Goal: Information Seeking & Learning: Learn about a topic

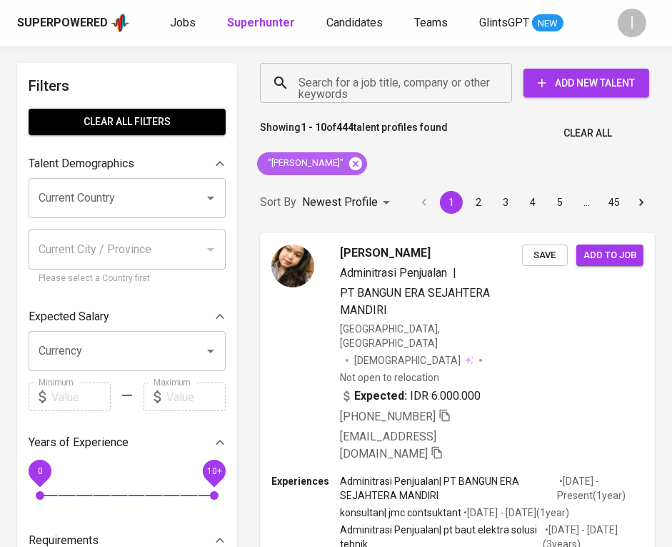
click at [356, 164] on icon at bounding box center [356, 164] width 16 height 16
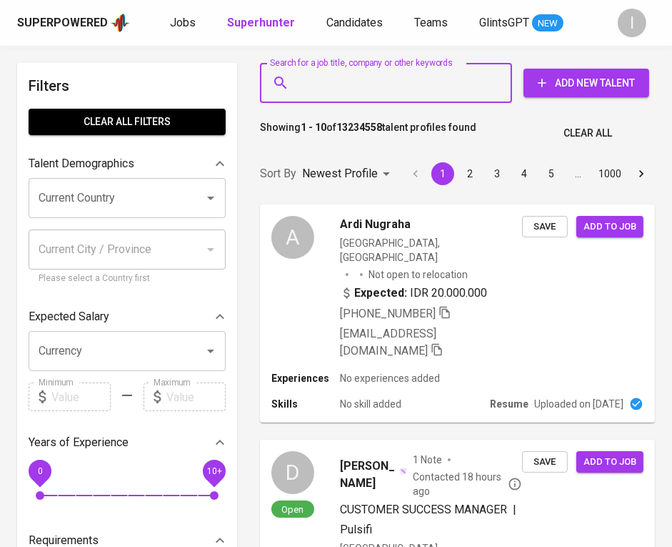
click at [400, 82] on input "Search for a job title, company or other keywords" at bounding box center [389, 82] width 189 height 27
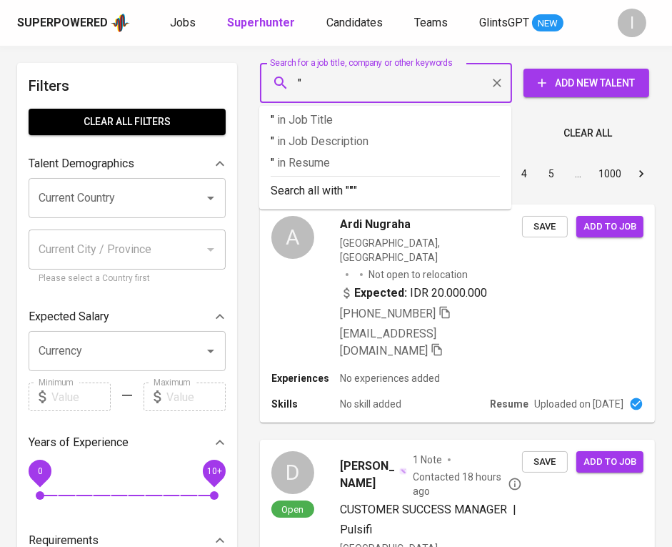
paste input "[PERSON_NAME]"
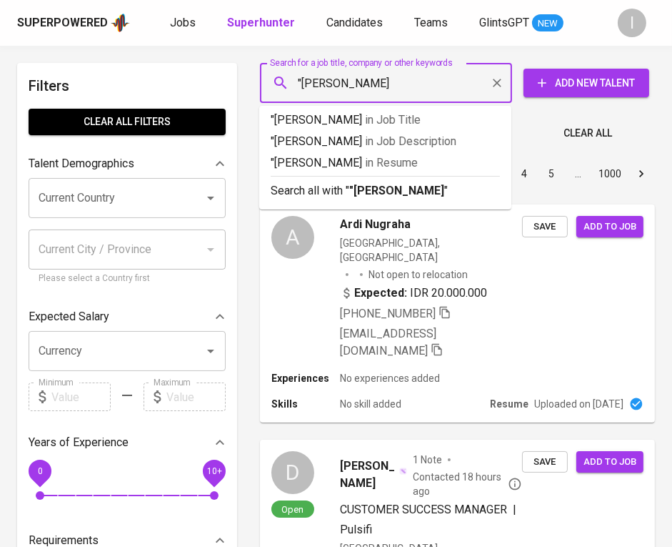
type input ""Mochamad Ridwan""
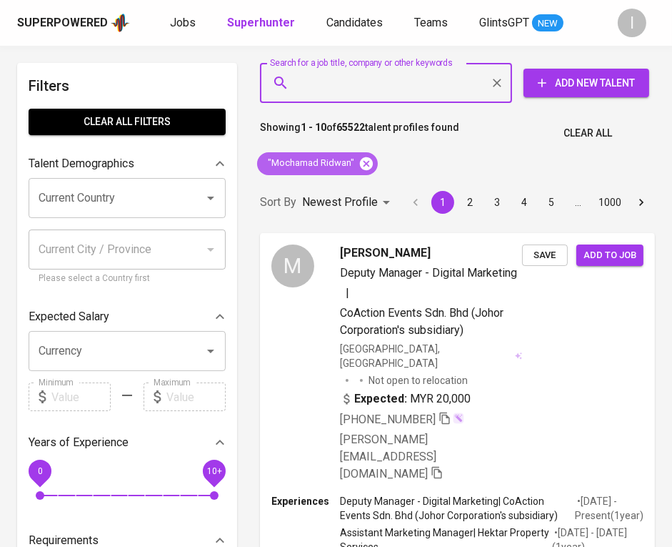
click at [364, 161] on icon at bounding box center [366, 162] width 13 height 13
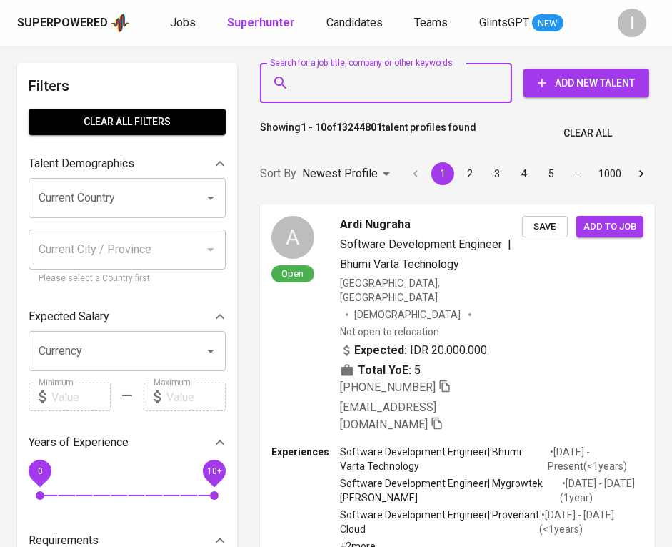
click at [369, 89] on input "Search for a job title, company or other keywords" at bounding box center [389, 82] width 189 height 27
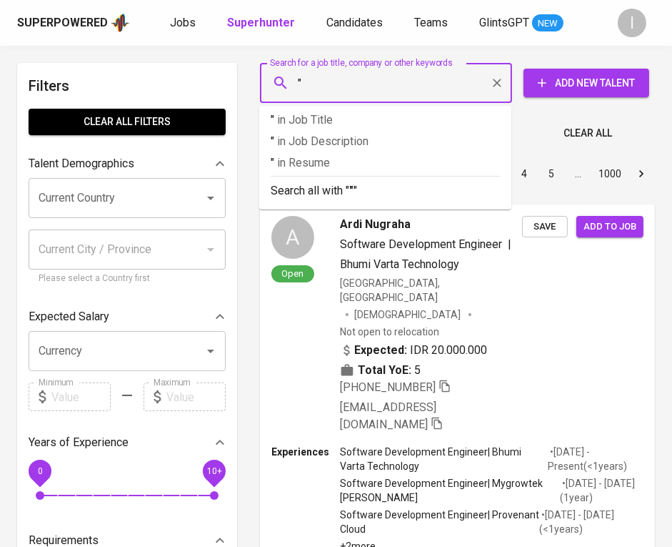
paste input "Elex Media"
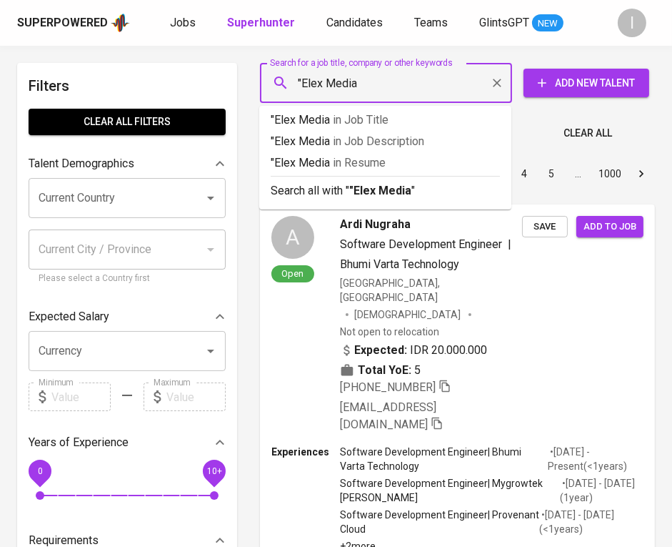
type input ""Elex Media""
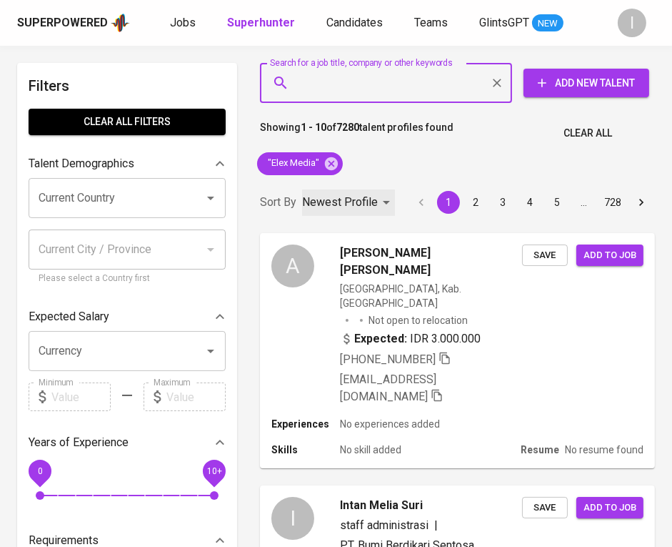
click at [349, 201] on p "Newest Profile" at bounding box center [340, 202] width 76 height 17
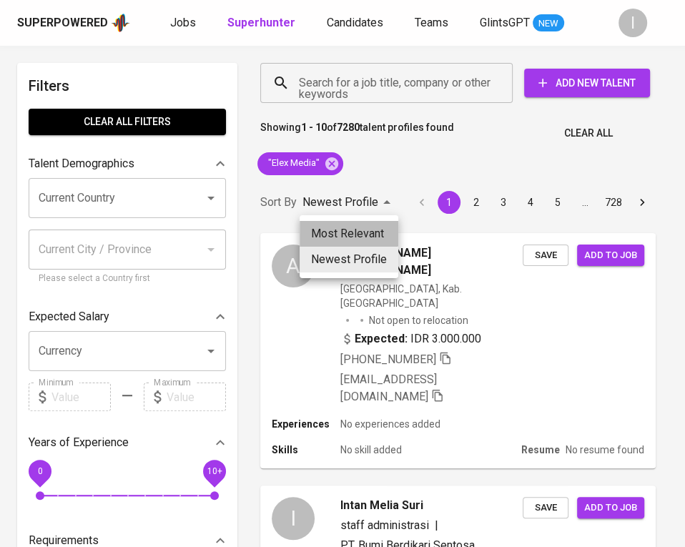
click at [347, 228] on li "Most Relevant" at bounding box center [348, 234] width 99 height 26
type input "MOST_RELEVANT"
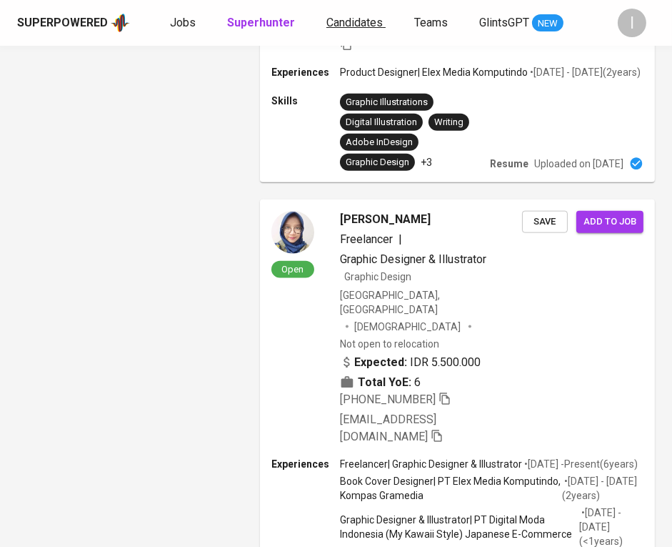
scroll to position [154, 0]
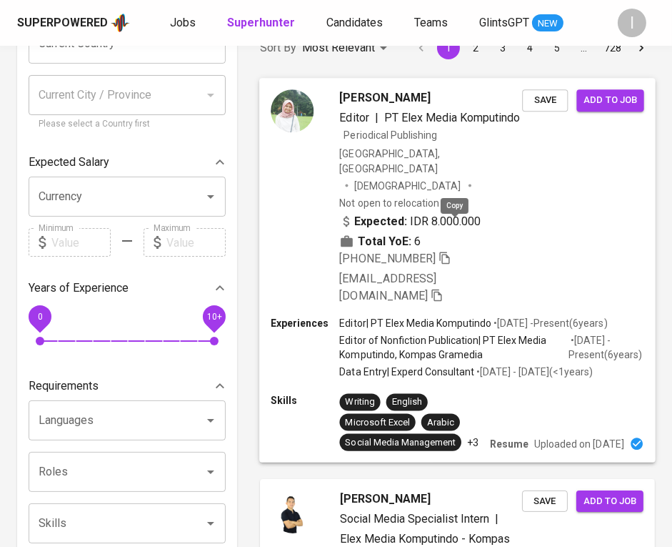
click at [452, 251] on icon "button" at bounding box center [445, 257] width 13 height 13
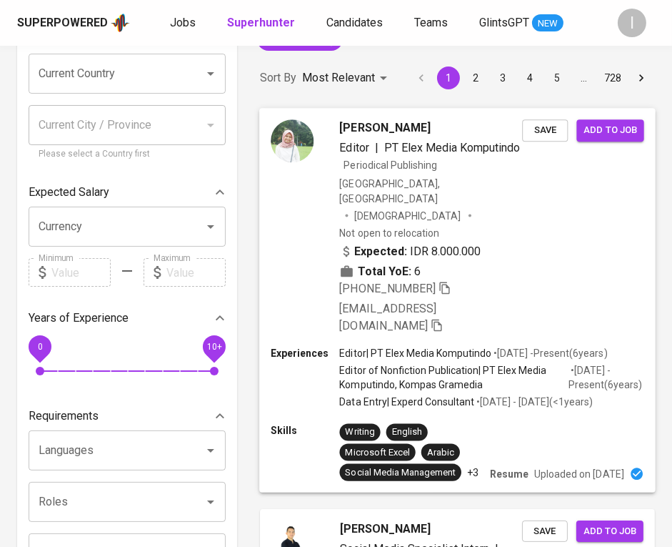
scroll to position [0, 0]
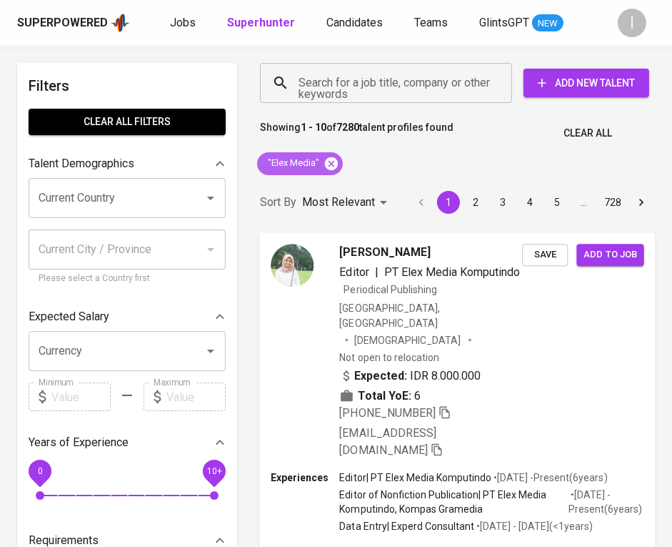
click at [332, 162] on icon at bounding box center [332, 164] width 16 height 16
click at [417, 67] on div "Search for a job title, company or other keywords" at bounding box center [386, 83] width 252 height 40
click at [404, 87] on input "Search for a job title, company or other keywords" at bounding box center [389, 82] width 189 height 27
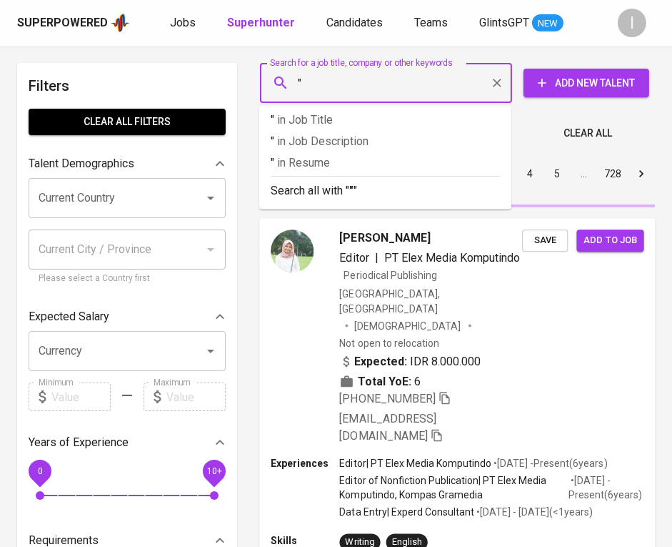
paste input "Jala Creative"
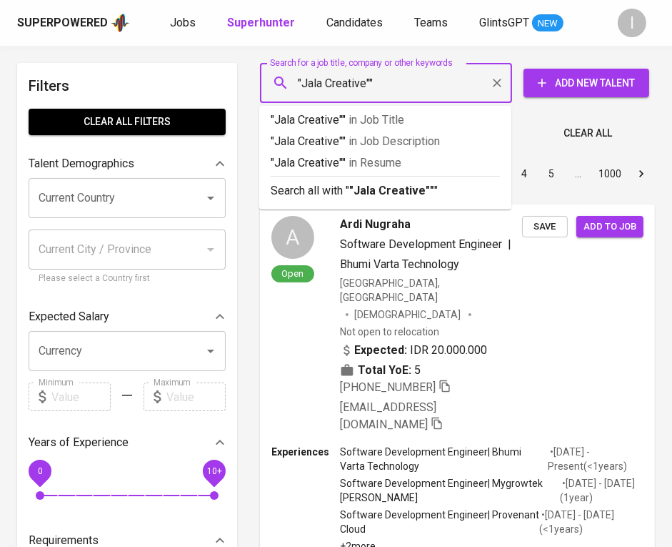
type input ""Jala Creative""
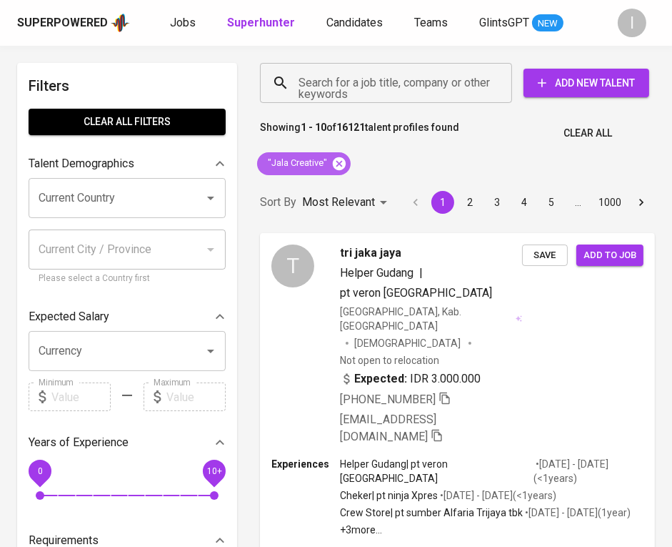
click at [337, 167] on icon at bounding box center [339, 162] width 13 height 13
click at [363, 82] on input "Search for a job title, company or other keywords" at bounding box center [389, 82] width 189 height 27
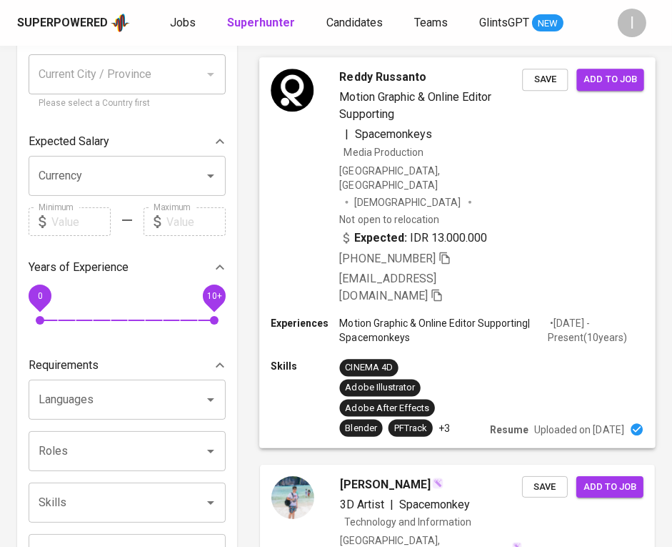
scroll to position [160, 0]
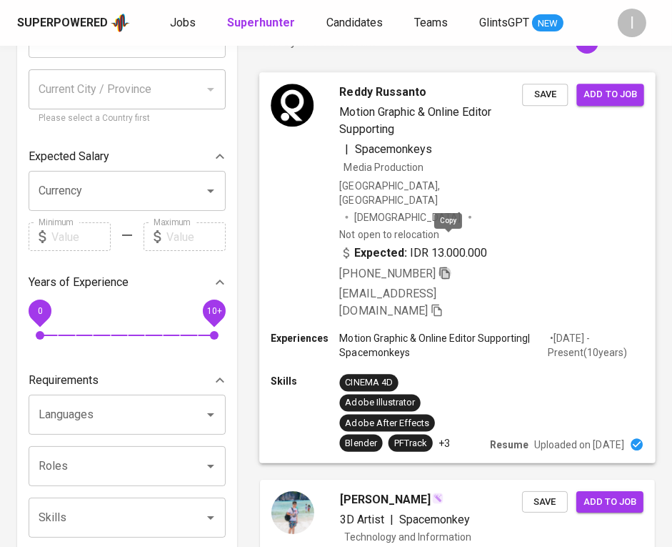
click at [447, 266] on icon "button" at bounding box center [445, 272] width 13 height 13
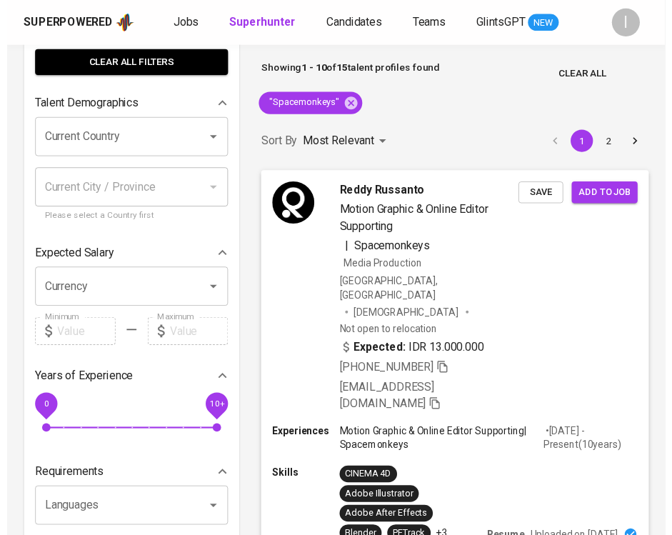
scroll to position [0, 0]
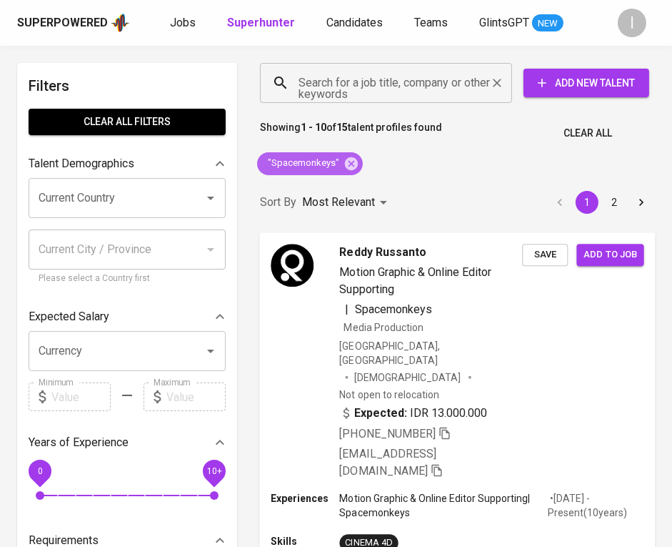
drag, startPoint x: 352, startPoint y: 164, endPoint x: 400, endPoint y: 76, distance: 99.5
click at [352, 164] on icon at bounding box center [351, 162] width 13 height 13
click at [401, 77] on input "Search for a job title, company or other keywords" at bounding box center [389, 82] width 189 height 27
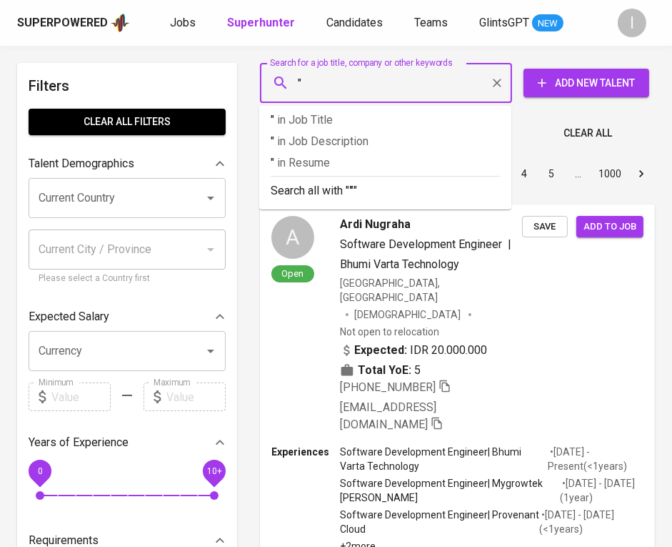
paste input "evostrips"
type input ""evostrips""
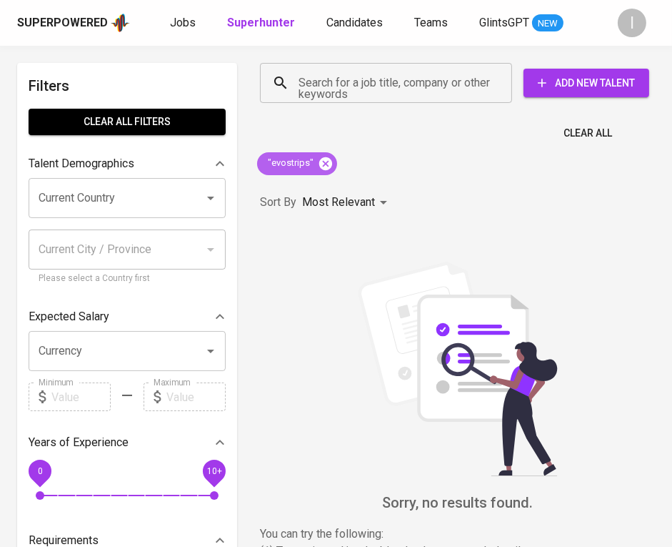
click at [322, 165] on icon at bounding box center [326, 164] width 16 height 16
click at [374, 79] on input "Search for a job title, company or other keywords" at bounding box center [389, 82] width 189 height 27
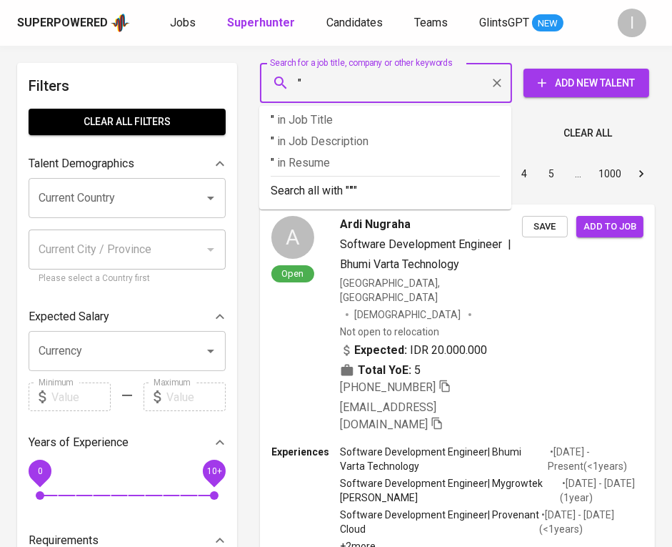
paste input "Cotecna"
type input ""Cotecna""
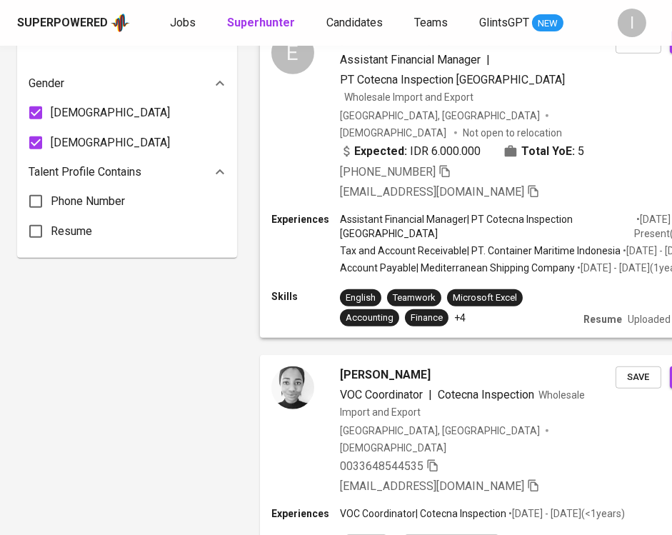
scroll to position [869, 0]
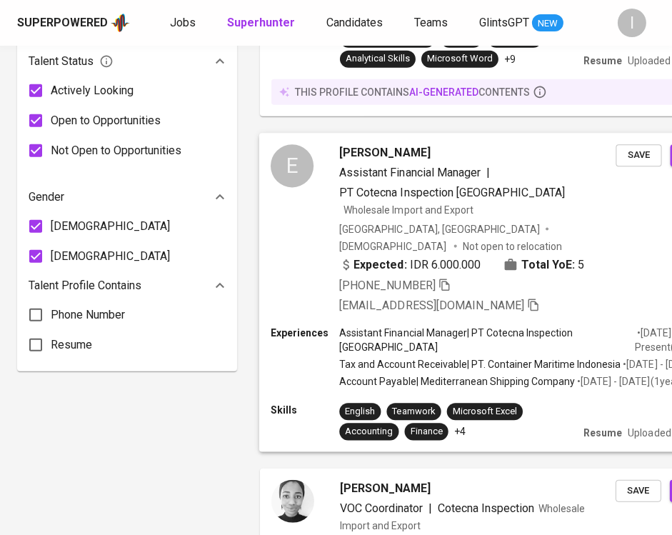
click at [369, 186] on span "PT Cotecna Inspection Indonesia" at bounding box center [452, 193] width 226 height 14
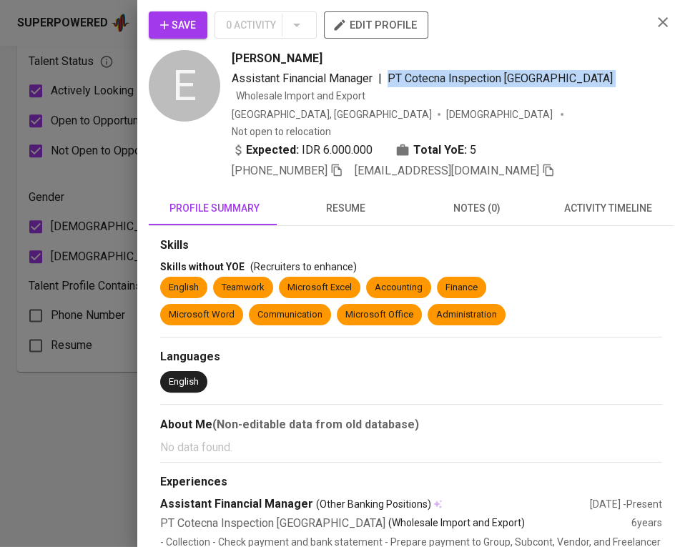
drag, startPoint x: 390, startPoint y: 75, endPoint x: 558, endPoint y: 78, distance: 168.0
click at [558, 78] on span "Assistant Financial Manager | PT Cotecna Inspection Indonesia Wholesale Import …" at bounding box center [436, 87] width 409 height 34
copy span "PT Cotecna Inspection Indonesia"
click at [342, 164] on icon "button" at bounding box center [337, 170] width 10 height 12
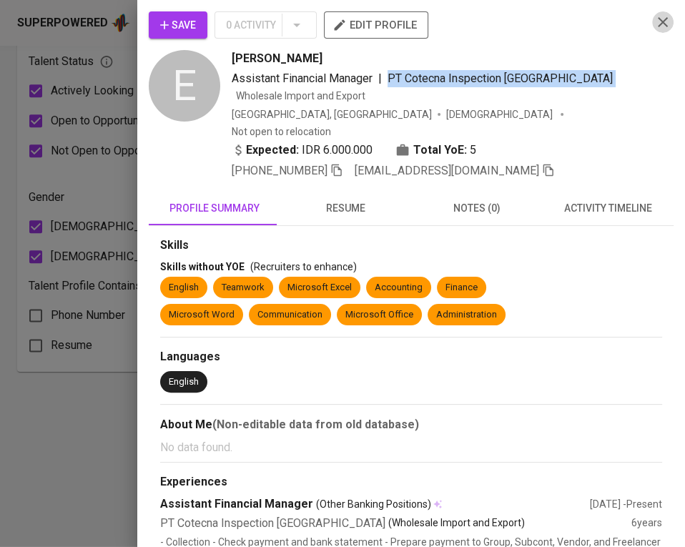
click at [654, 28] on icon "button" at bounding box center [662, 22] width 17 height 17
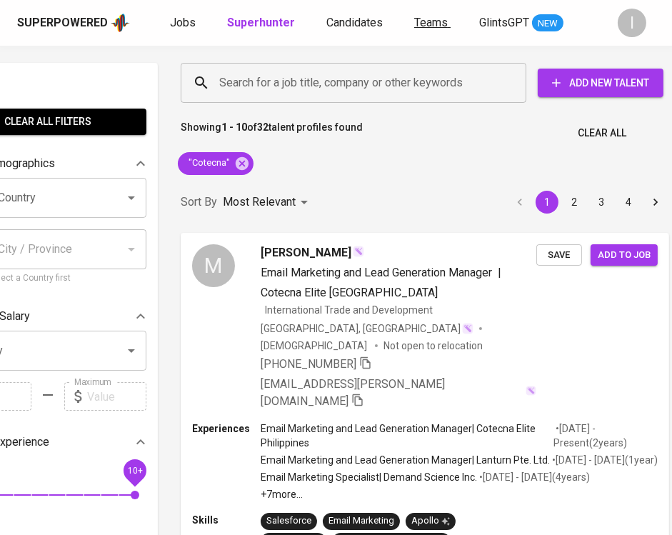
scroll to position [1783, 79]
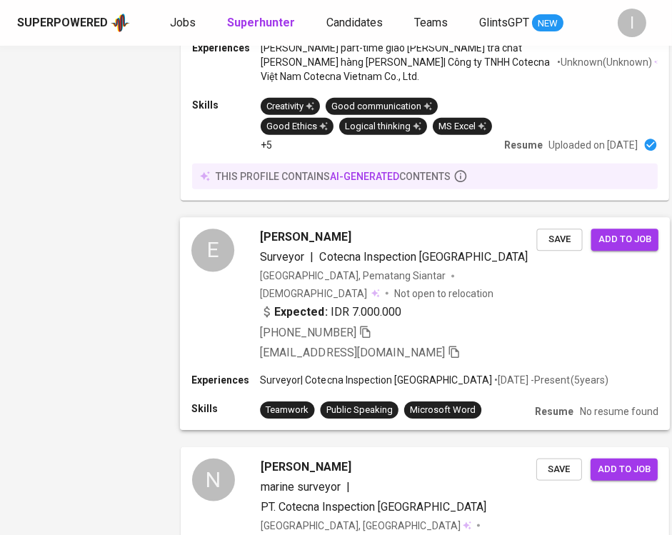
click at [327, 251] on span "Cotecna Inspection Indonesia" at bounding box center [424, 258] width 209 height 14
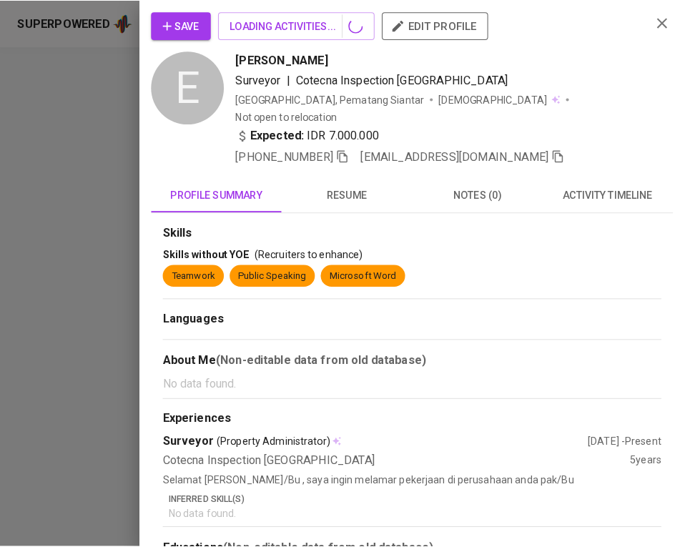
scroll to position [1783, 67]
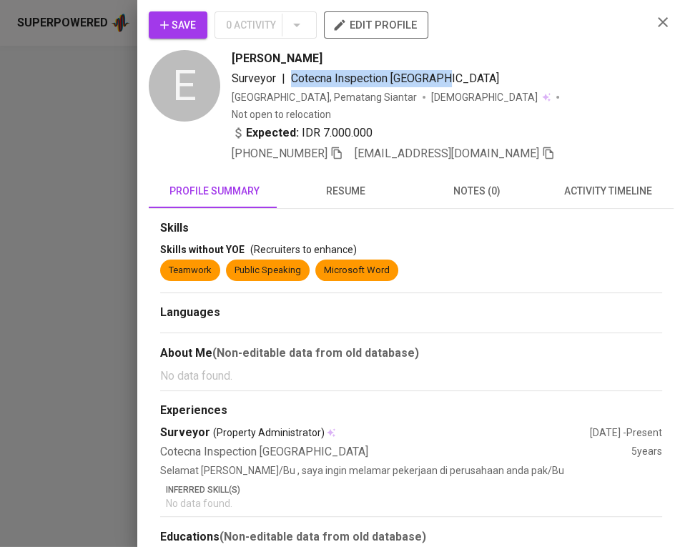
drag, startPoint x: 292, startPoint y: 76, endPoint x: 455, endPoint y: 67, distance: 163.2
click at [463, 76] on div "Surveyor | Cotecna Inspection Indonesia" at bounding box center [436, 78] width 409 height 17
copy span "Cotecna Inspection Indonesia"
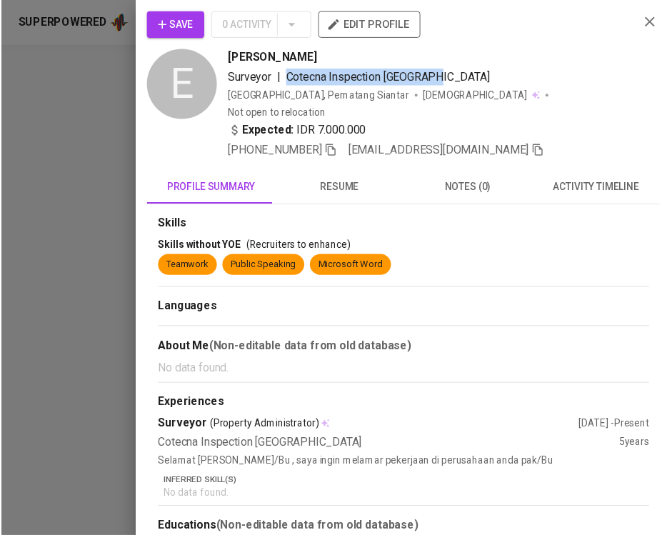
scroll to position [1783, 67]
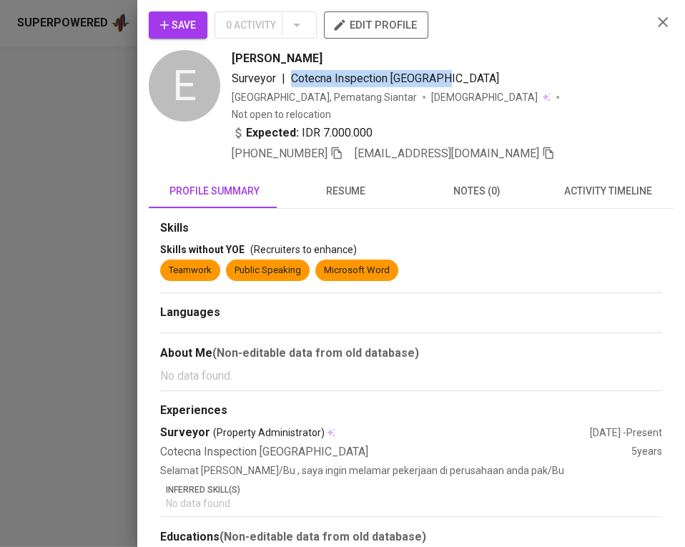
click at [654, 20] on icon "button" at bounding box center [662, 22] width 17 height 17
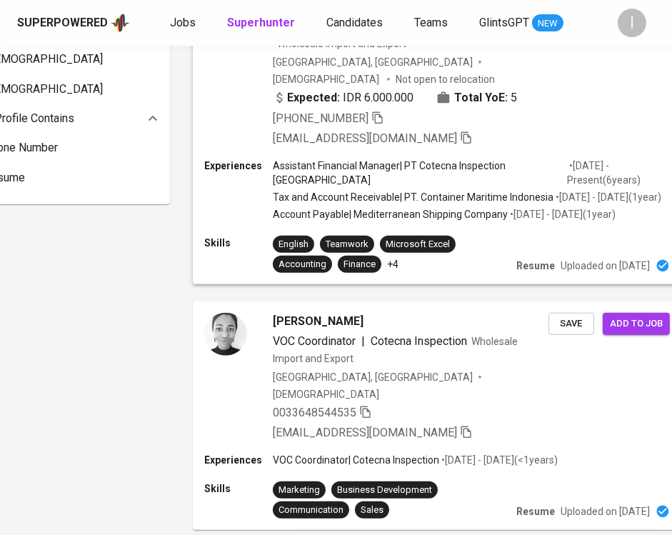
scroll to position [0, 67]
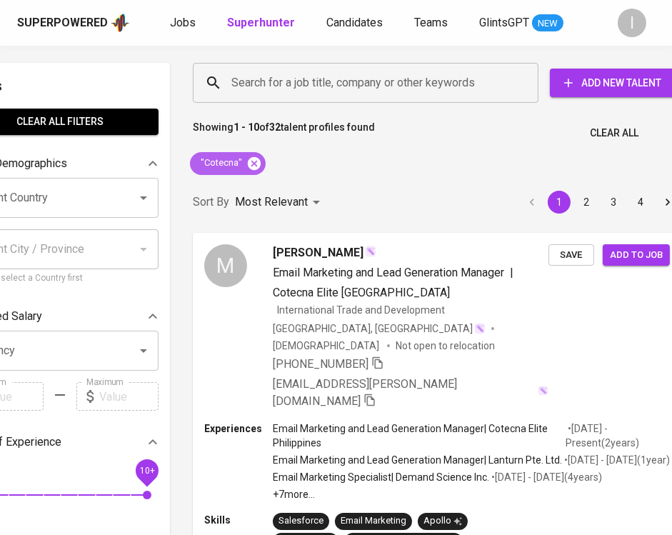
click at [252, 163] on icon at bounding box center [254, 162] width 13 height 13
click at [322, 91] on input "Search for a job title, company or other keywords" at bounding box center [369, 82] width 283 height 27
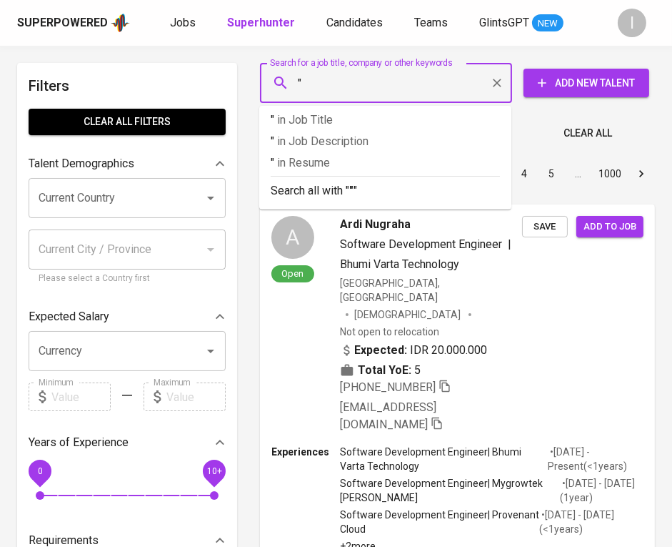
paste input "Gemini Gemilang"
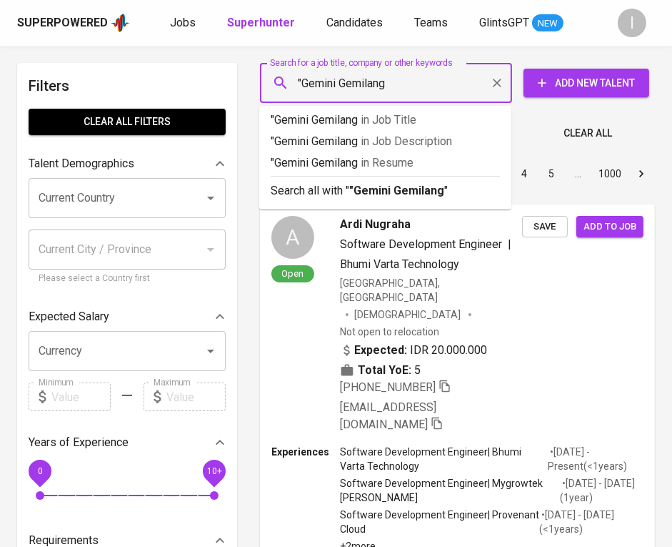
type input ""Gemini Gemilang""
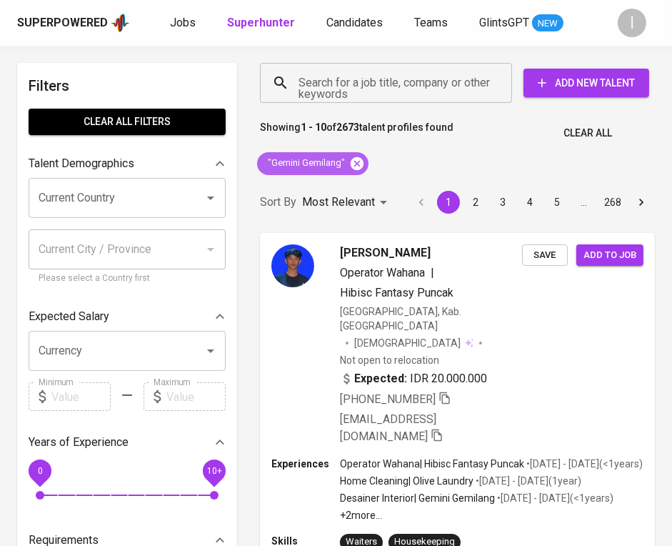
click at [355, 162] on icon at bounding box center [357, 164] width 16 height 16
click at [395, 75] on input "Search for a job title, company or other keywords" at bounding box center [389, 82] width 189 height 27
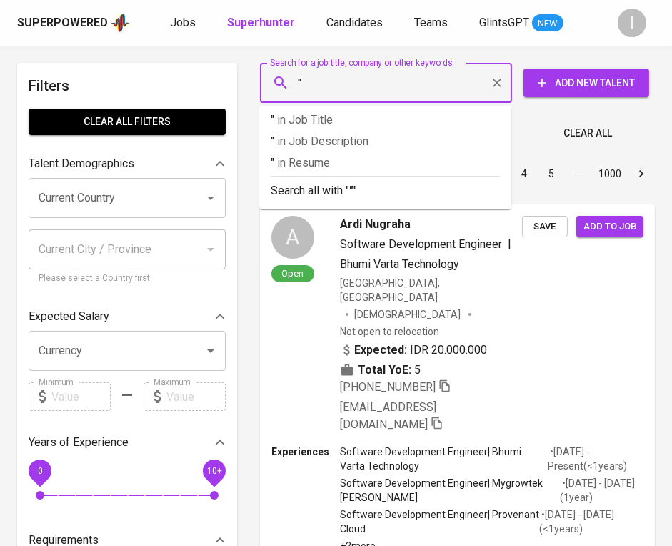
paste input "Kutai Timber Indonesia"
type input ""Kutai Timber Indonesia"
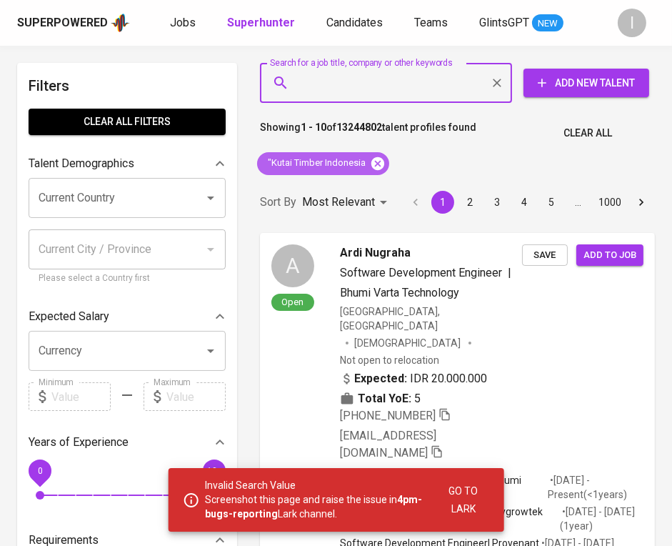
click at [377, 165] on icon at bounding box center [378, 162] width 13 height 13
click at [409, 99] on div "Search for a job title, company or other keywords" at bounding box center [386, 83] width 252 height 40
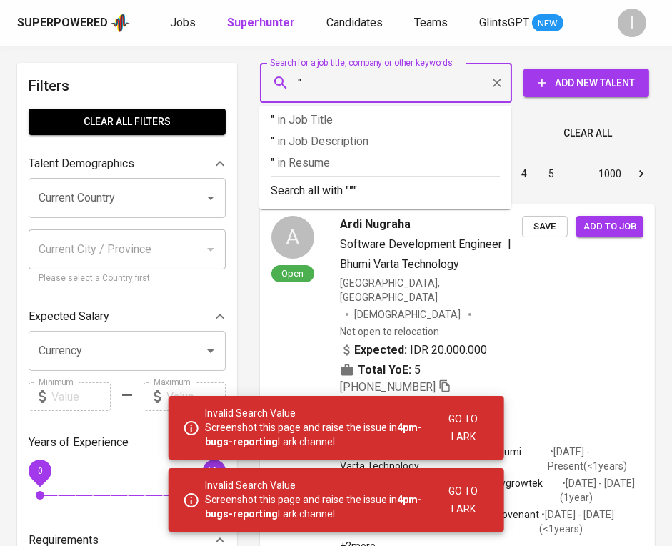
paste input "Kutai Timber Indonesia"
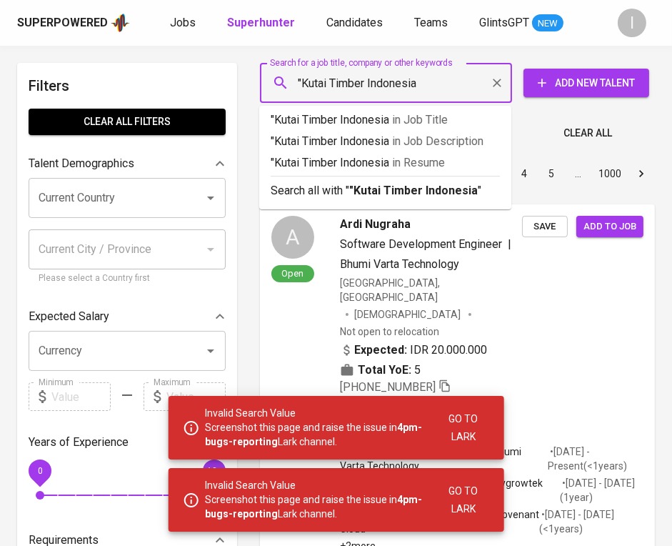
type input ""Kutai Timber Indonesia""
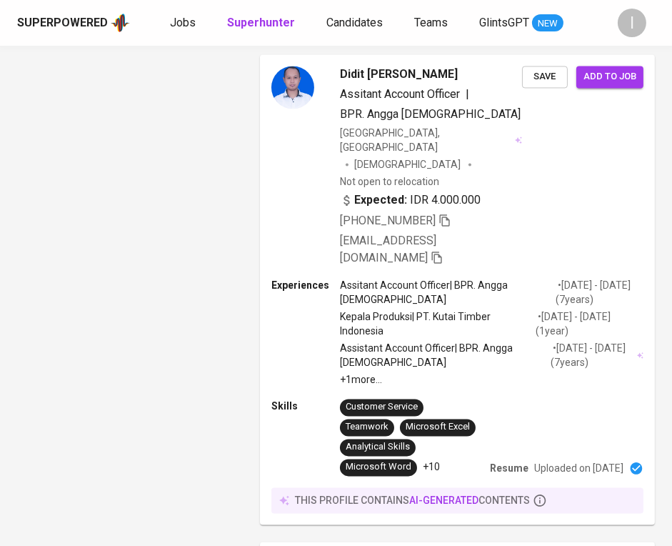
scroll to position [172, 0]
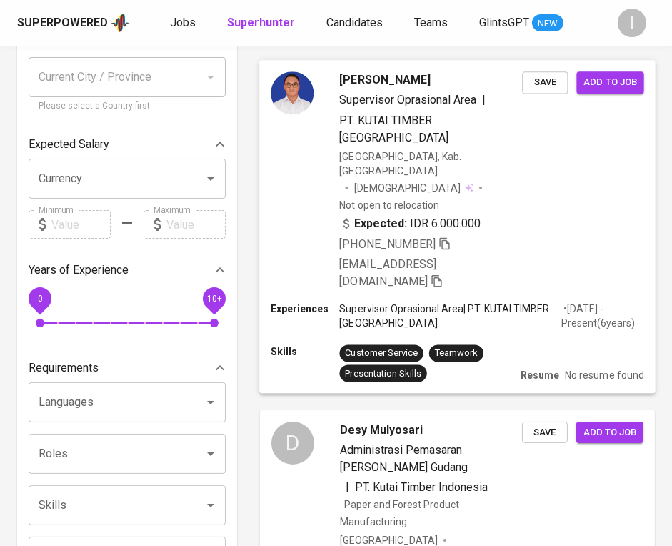
click at [449, 237] on icon "button" at bounding box center [444, 243] width 10 height 12
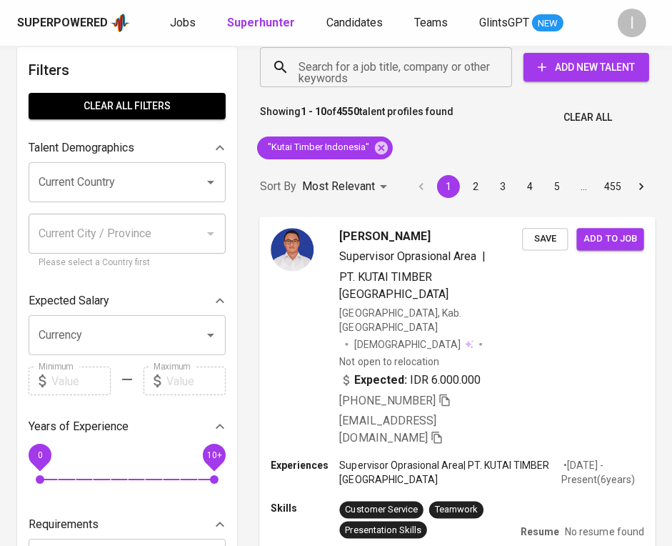
scroll to position [0, 0]
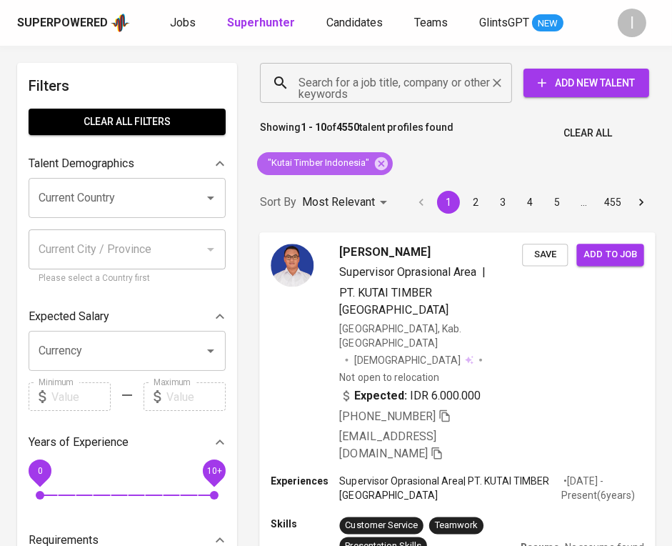
drag, startPoint x: 384, startPoint y: 166, endPoint x: 414, endPoint y: 82, distance: 88.8
click at [384, 166] on icon at bounding box center [381, 162] width 13 height 13
click at [413, 81] on input "Search for a job title, company or other keywords" at bounding box center [389, 82] width 189 height 27
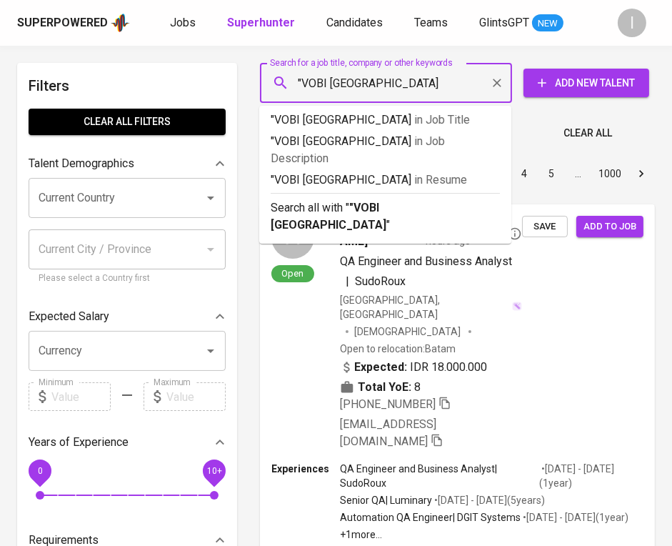
type input ""VOBI INDONESIA""
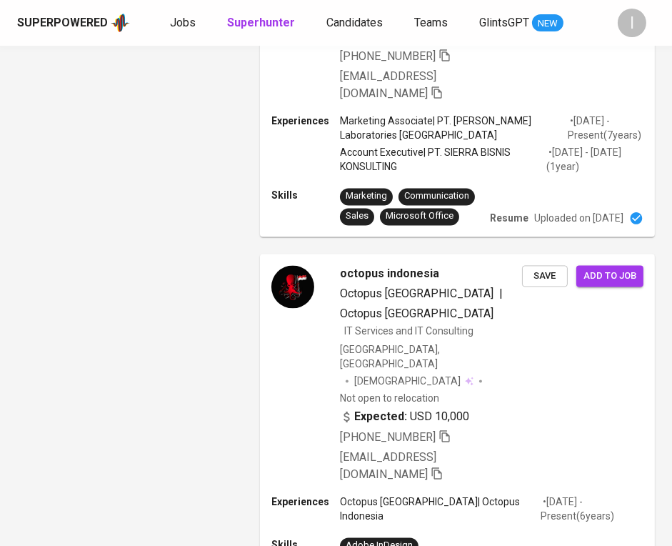
scroll to position [1448, 0]
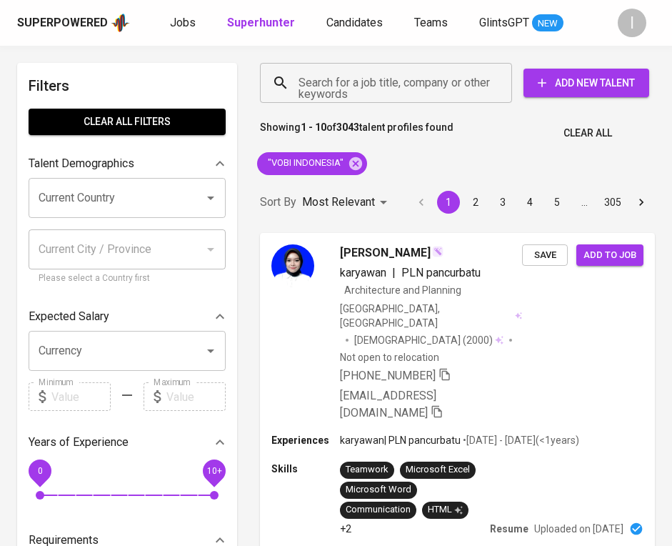
scroll to position [1448, 0]
